Goal: Find specific page/section: Find specific page/section

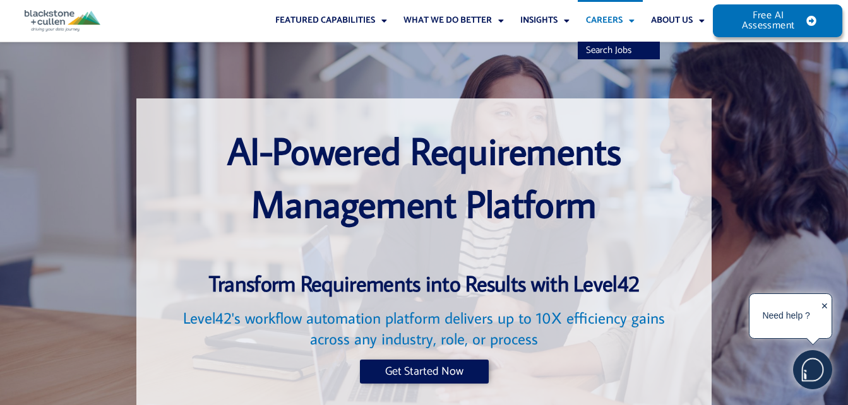
click at [618, 18] on link "Careers" at bounding box center [610, 21] width 65 height 42
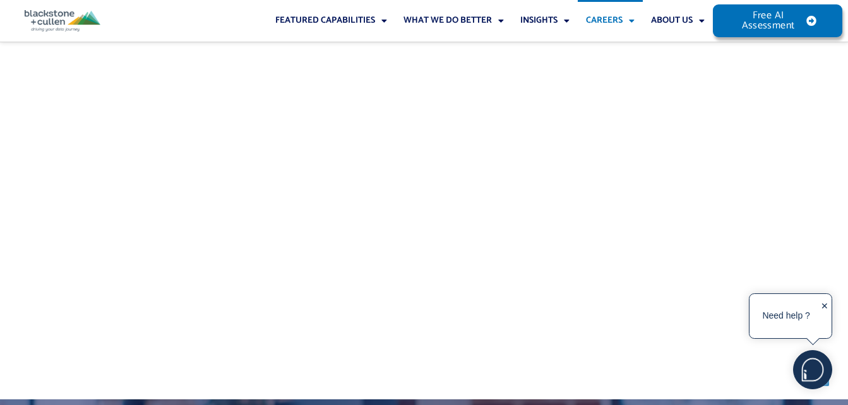
scroll to position [568, 0]
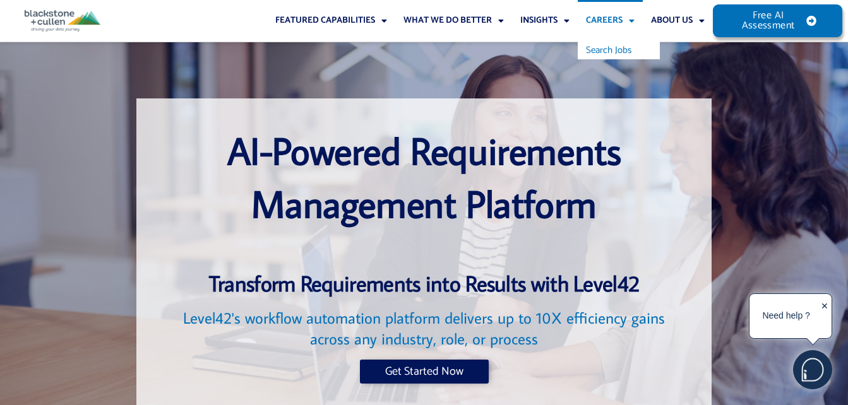
click at [607, 44] on link "Search Jobs" at bounding box center [619, 51] width 82 height 18
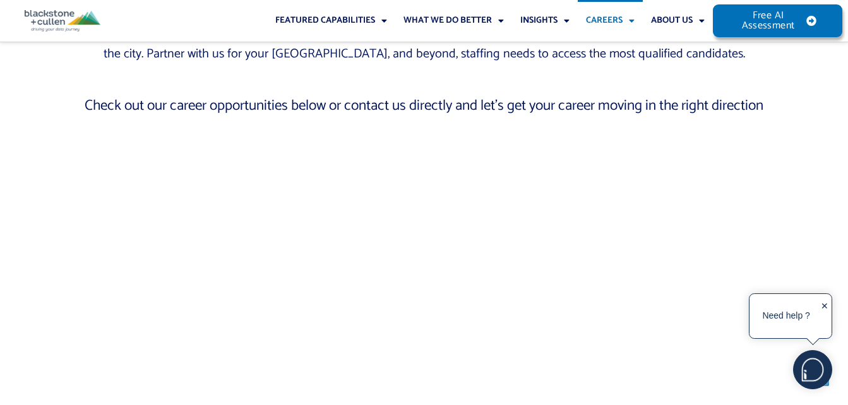
scroll to position [427, 0]
